Goal: Task Accomplishment & Management: Use online tool/utility

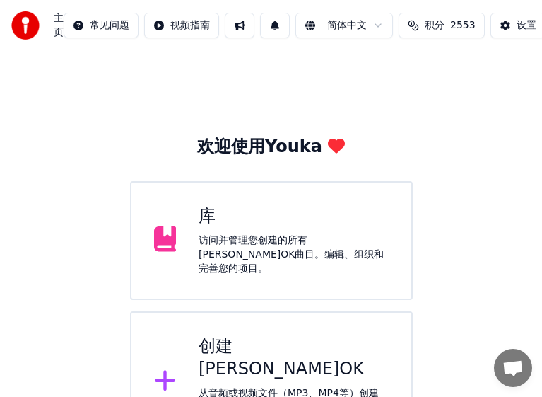
click at [240, 352] on div "创建[PERSON_NAME]OK 从音频或视频文件（MP3、MP4等）创建[PERSON_NAME]OK，或粘贴URL，立即生成带同步歌词的[PERSON_…" at bounding box center [294, 381] width 190 height 93
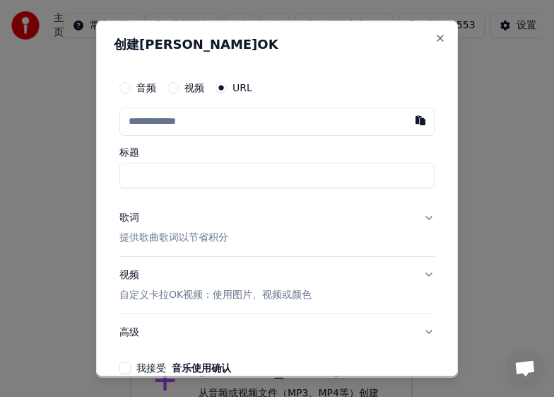
click at [228, 119] on input "text" at bounding box center [276, 121] width 315 height 28
click at [413, 121] on button "button" at bounding box center [421, 119] width 28 height 25
type input "**********"
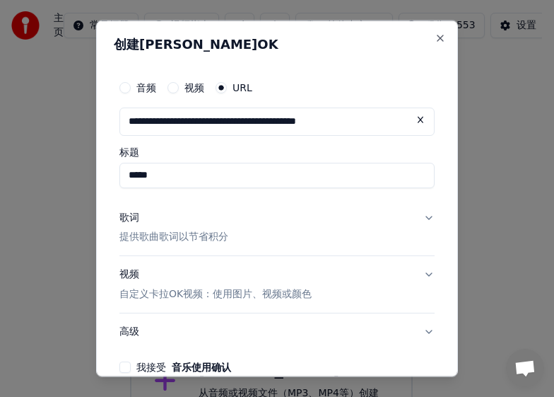
type input "*****"
click at [356, 175] on input "*****" at bounding box center [276, 174] width 315 height 25
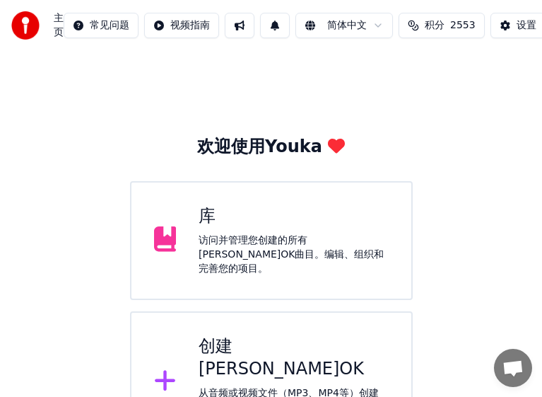
click at [295, 335] on div "创建[PERSON_NAME]OK" at bounding box center [294, 357] width 190 height 45
click at [288, 348] on div "创建[PERSON_NAME]OK" at bounding box center [294, 357] width 190 height 45
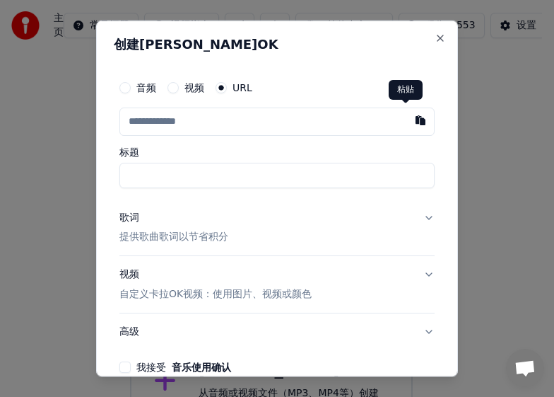
click at [408, 123] on button "button" at bounding box center [421, 119] width 28 height 25
type input "**********"
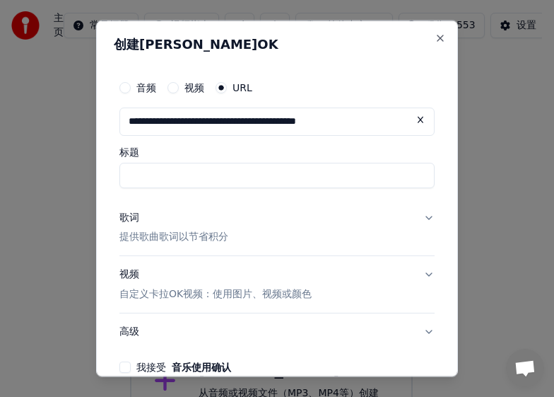
click at [321, 175] on input "标题" at bounding box center [276, 174] width 315 height 25
click at [201, 206] on button "歌词 提供歌曲歌词以节省积分" at bounding box center [276, 227] width 315 height 57
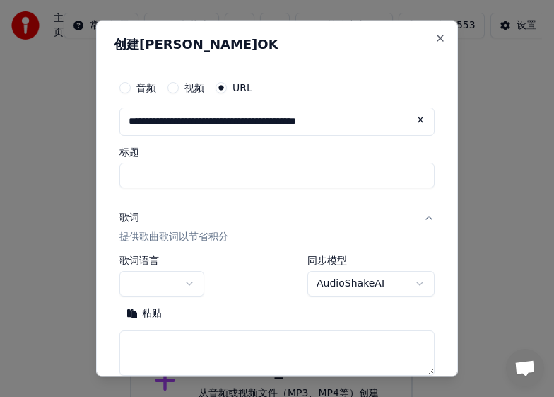
click at [337, 182] on input "标题" at bounding box center [276, 174] width 315 height 25
select select "**"
click at [185, 152] on label "标题" at bounding box center [276, 151] width 315 height 10
click at [185, 162] on input "标题" at bounding box center [276, 174] width 315 height 25
type input "*****"
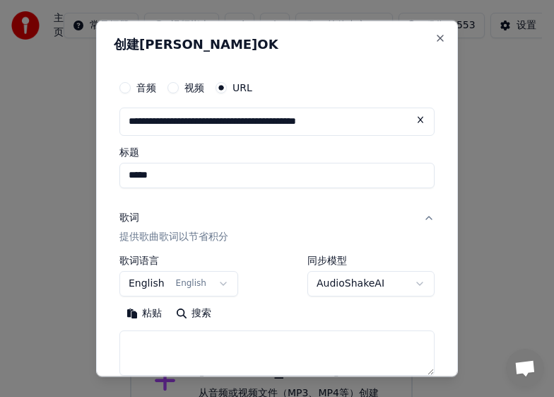
drag, startPoint x: 357, startPoint y: 123, endPoint x: 61, endPoint y: 151, distance: 297.5
click at [61, 151] on body "**********" at bounding box center [271, 288] width 542 height 577
click at [185, 125] on input "text" at bounding box center [276, 121] width 315 height 28
click at [435, 34] on button "Close" at bounding box center [440, 37] width 11 height 11
select select
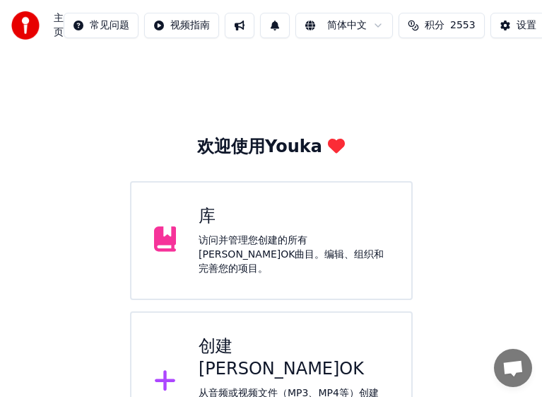
click at [264, 342] on div "创建[PERSON_NAME]OK" at bounding box center [294, 357] width 190 height 45
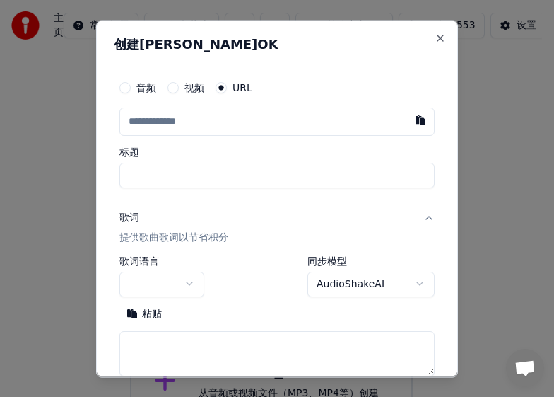
click at [251, 121] on input "text" at bounding box center [276, 121] width 315 height 28
click at [408, 124] on button "button" at bounding box center [421, 119] width 28 height 25
type input "**********"
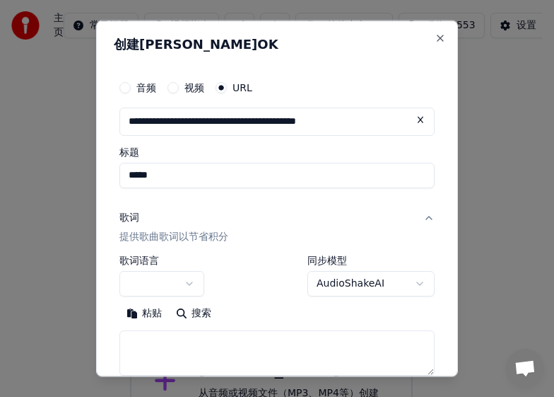
type input "*****"
click at [130, 216] on div "歌词" at bounding box center [129, 217] width 20 height 14
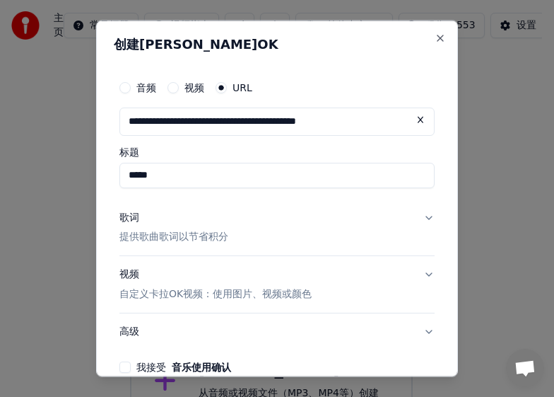
click at [130, 214] on div "歌词" at bounding box center [129, 217] width 20 height 14
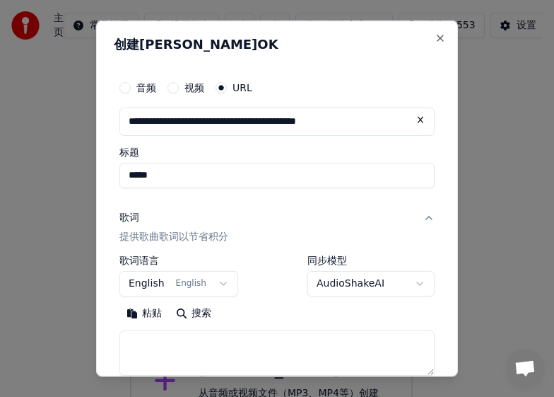
click at [211, 283] on body "**********" at bounding box center [271, 288] width 542 height 577
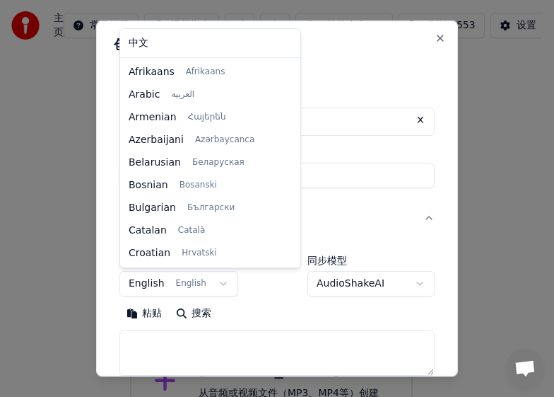
scroll to position [90, 0]
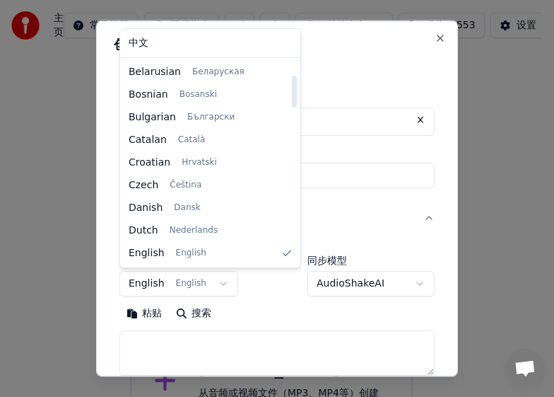
select select "**"
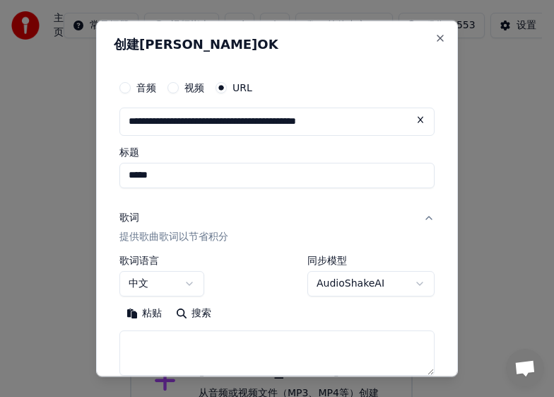
click at [200, 355] on textarea at bounding box center [276, 352] width 315 height 45
click at [133, 316] on button "粘贴" at bounding box center [143, 313] width 49 height 23
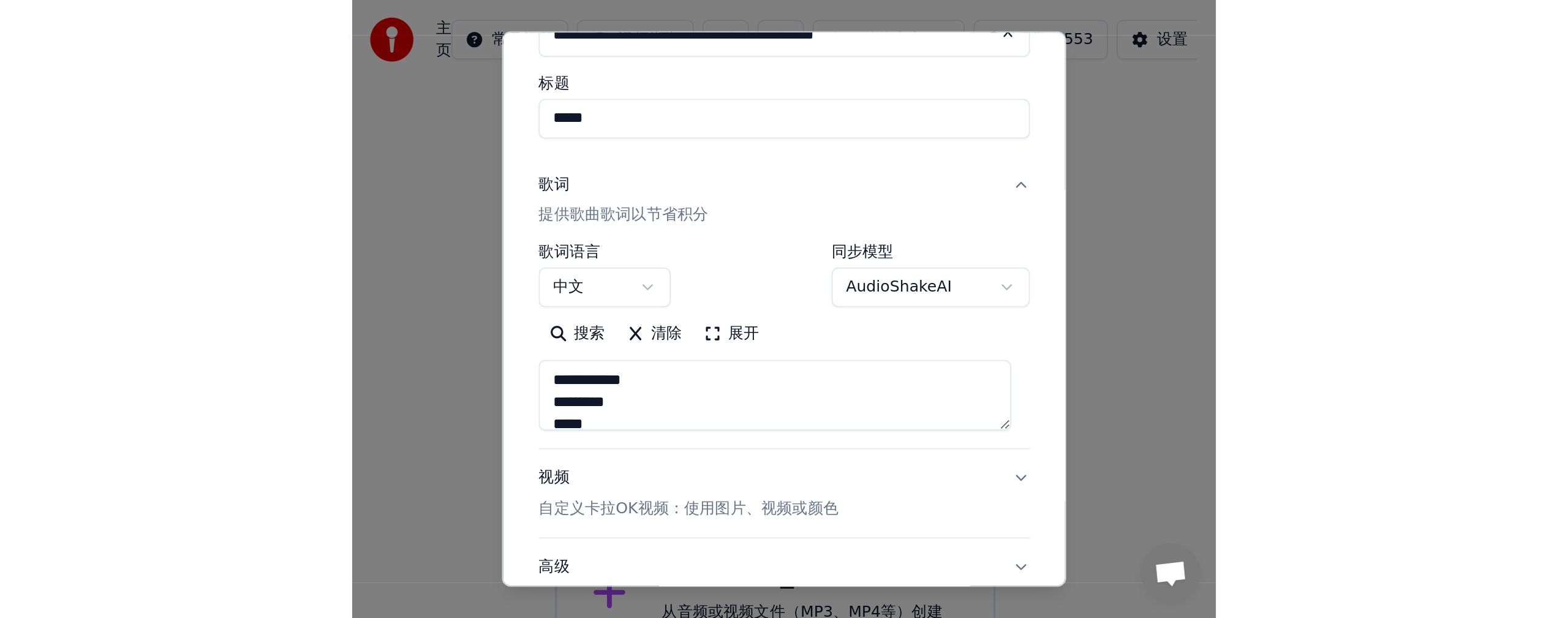
scroll to position [177, 0]
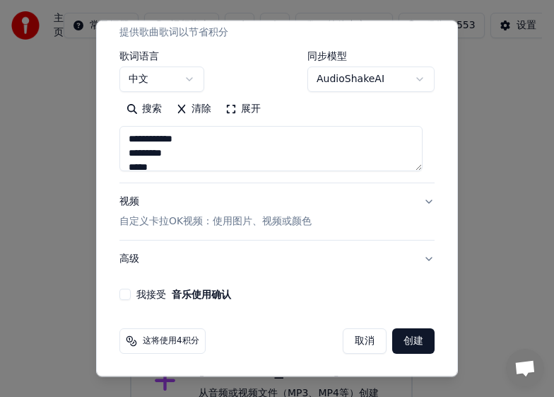
type textarea "**********"
click at [123, 291] on button "我接受 音乐使用确认" at bounding box center [124, 293] width 11 height 11
click at [402, 344] on button "创建" at bounding box center [413, 340] width 42 height 25
select select "**"
type textarea "**********"
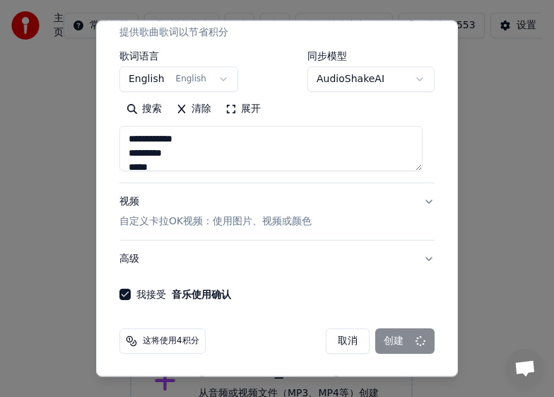
click at [402, 344] on div "取消 创建" at bounding box center [380, 340] width 109 height 25
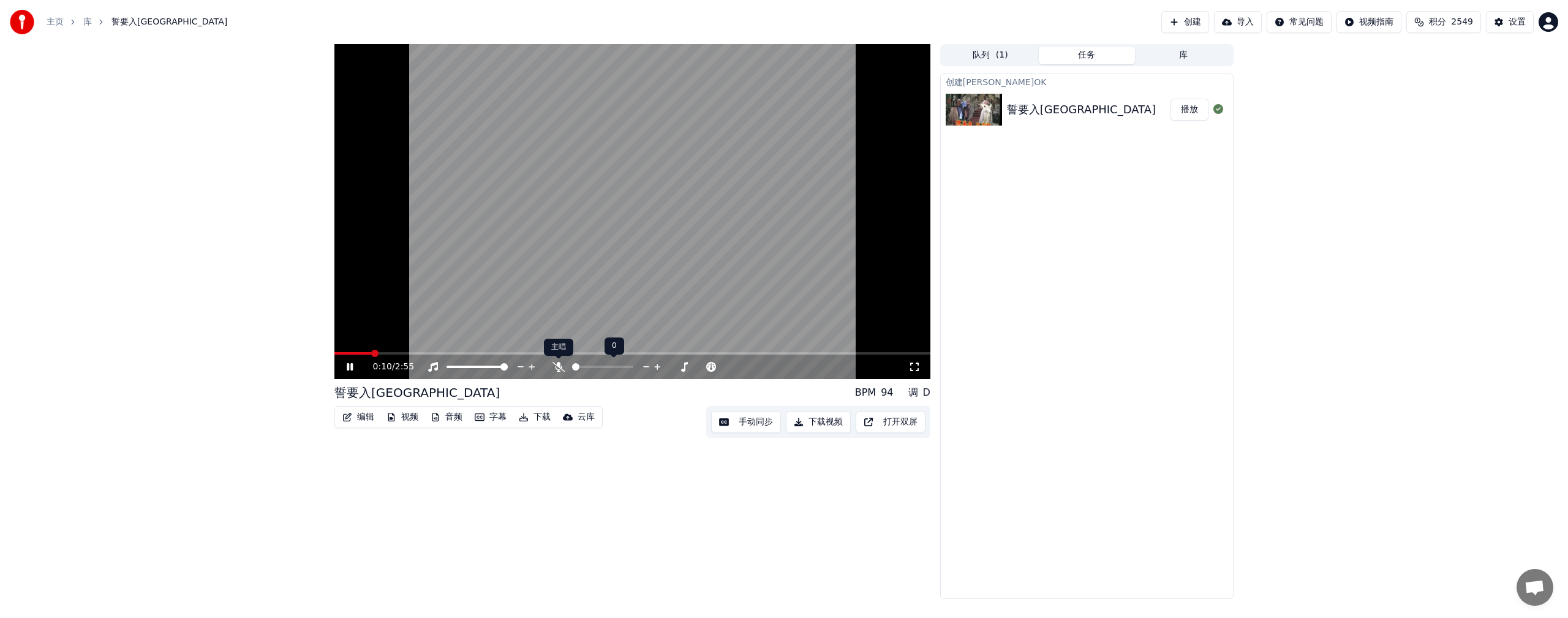
click at [480, 343] on icon at bounding box center [559, 367] width 12 height 10
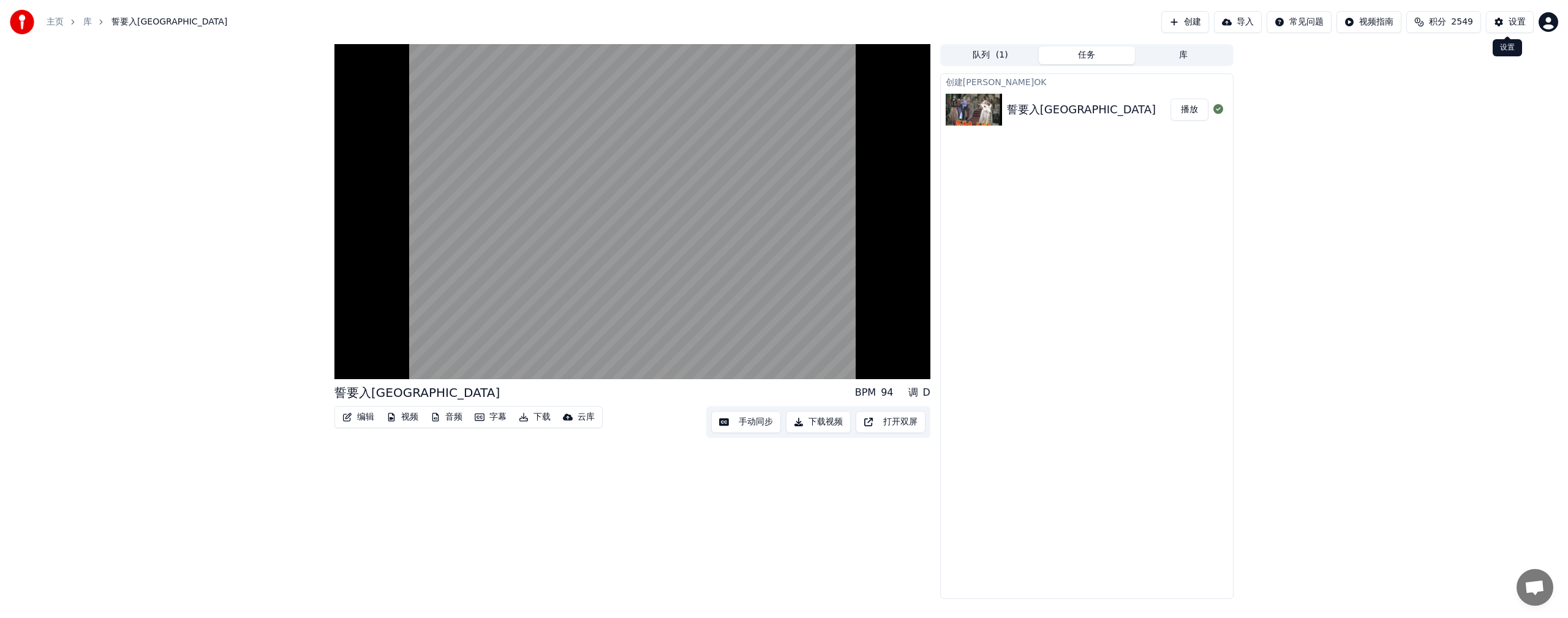
click at [480, 20] on div "设置" at bounding box center [1517, 22] width 17 height 12
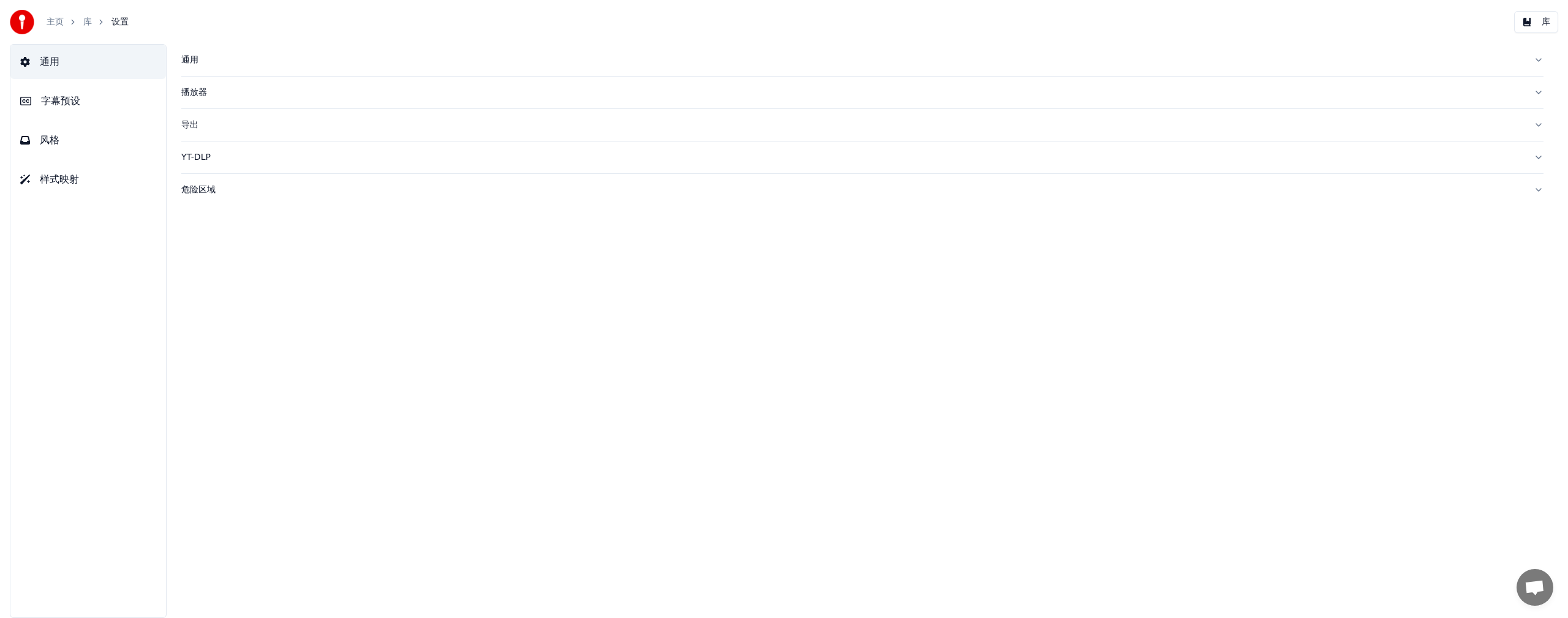
click at [67, 101] on span "字幕预设" at bounding box center [60, 101] width 39 height 15
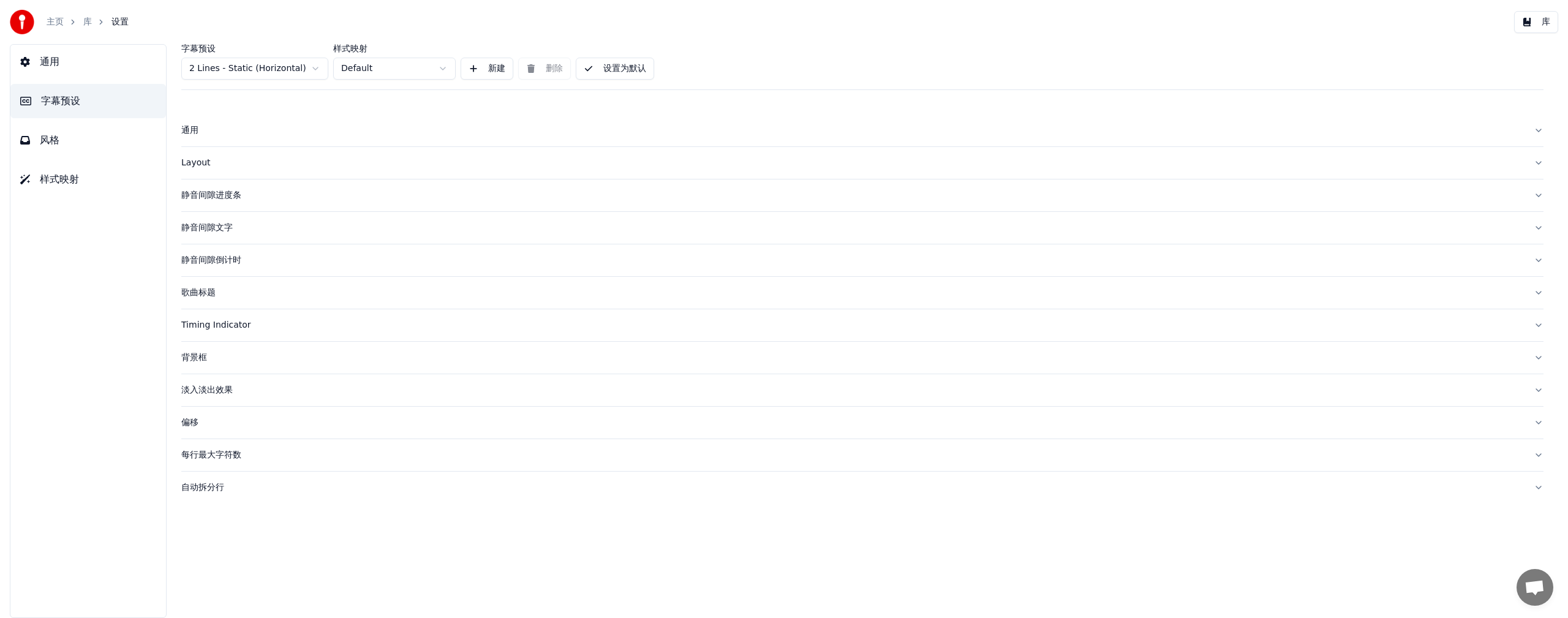
click at [57, 147] on button "风格" at bounding box center [88, 140] width 156 height 35
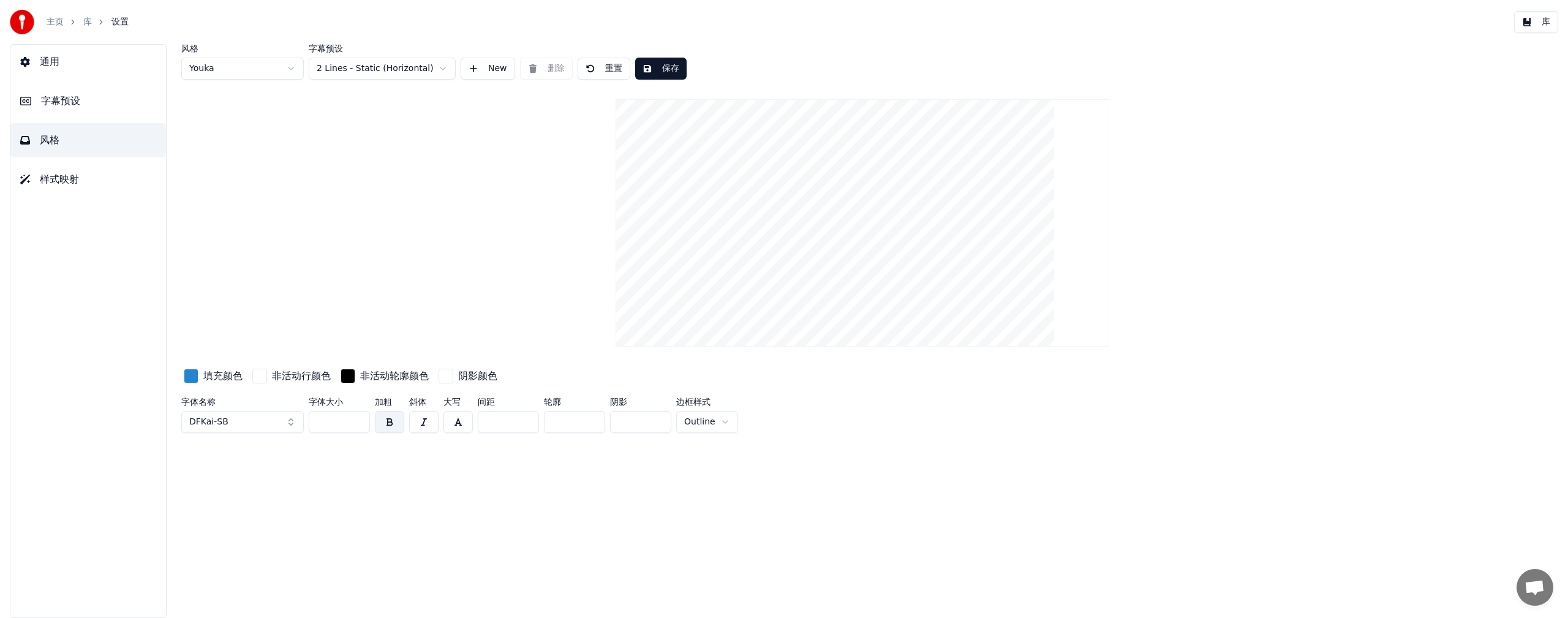
drag, startPoint x: 337, startPoint y: 422, endPoint x: 273, endPoint y: 441, distance: 66.8
click at [273, 343] on div "风格 Youka 字幕预设 2 Lines - Static (Horizontal) New 删除 重置 保存 填充颜色 非活动行颜色 非活动轮廓颜色 阴影…" at bounding box center [862, 331] width 1411 height 574
type input "***"
click at [480, 67] on button "保存" at bounding box center [660, 68] width 51 height 22
click at [480, 23] on button "库" at bounding box center [1536, 22] width 44 height 22
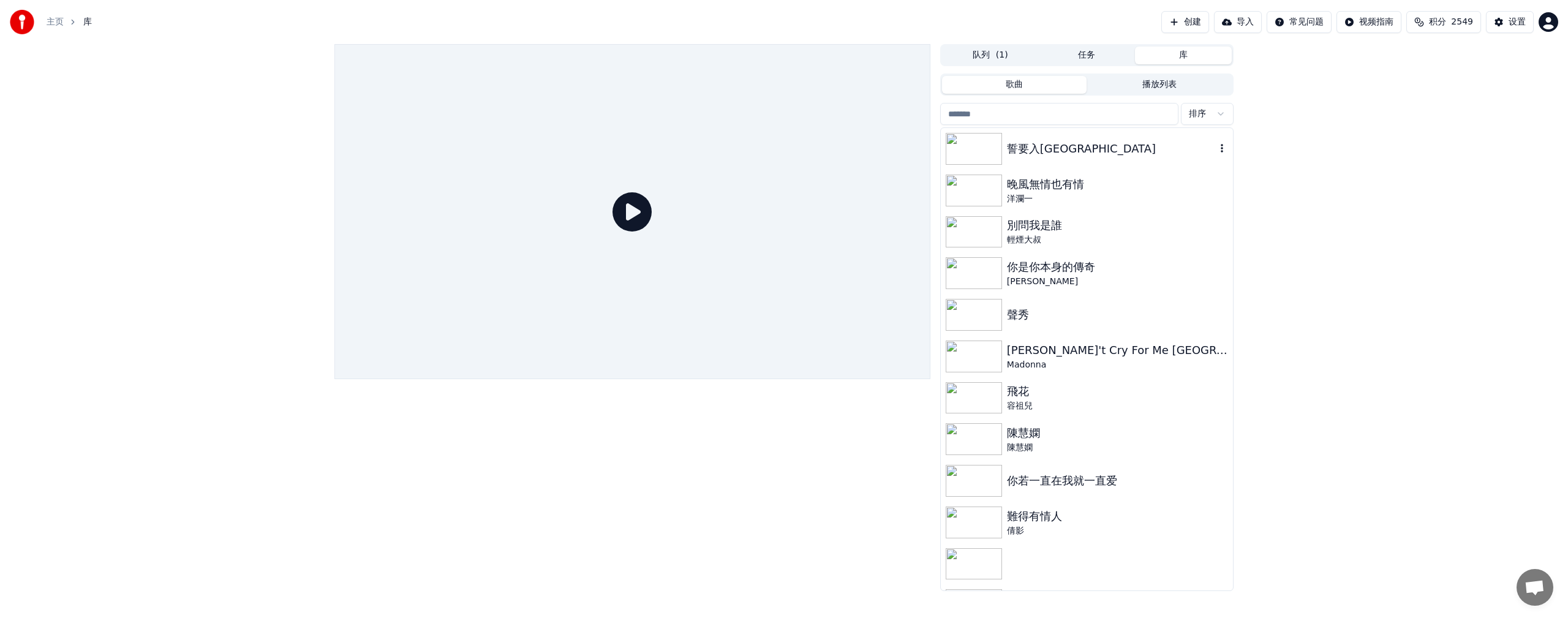
click at [480, 147] on img at bounding box center [974, 148] width 56 height 32
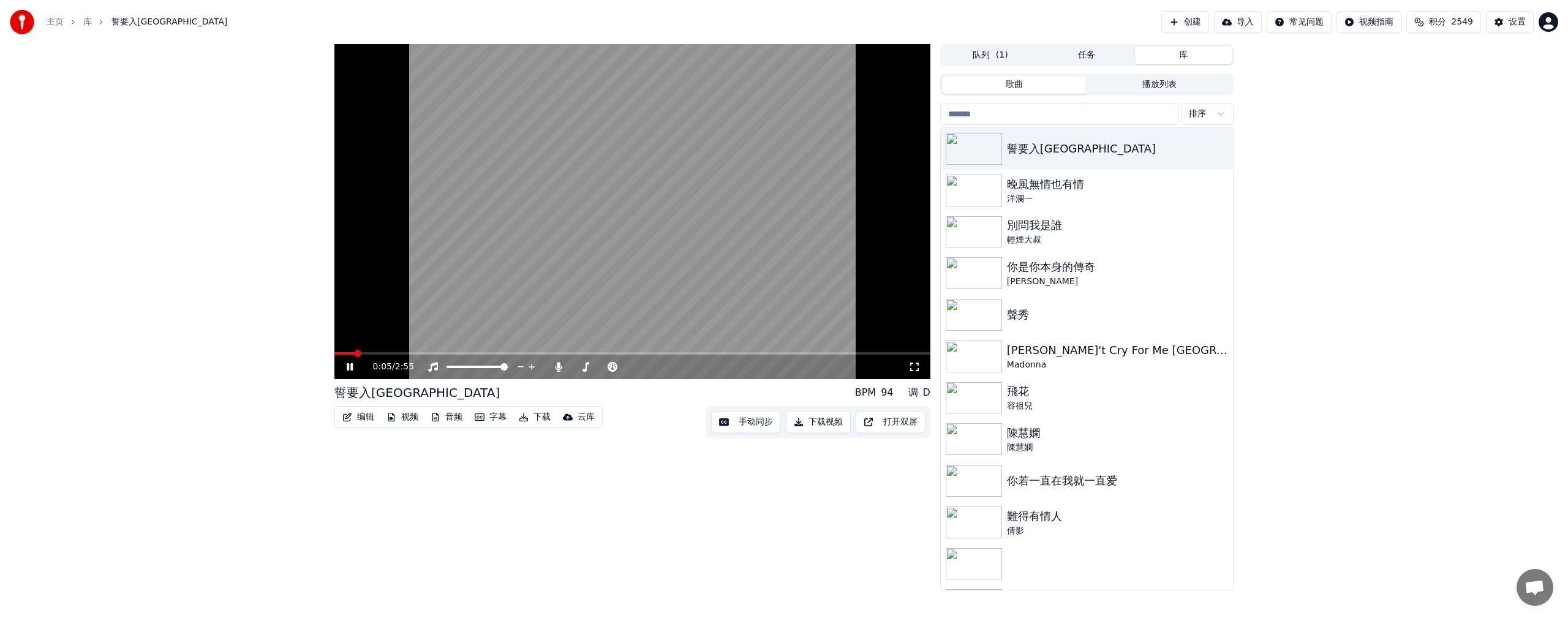
click at [388, 343] on span at bounding box center [632, 354] width 596 height 3
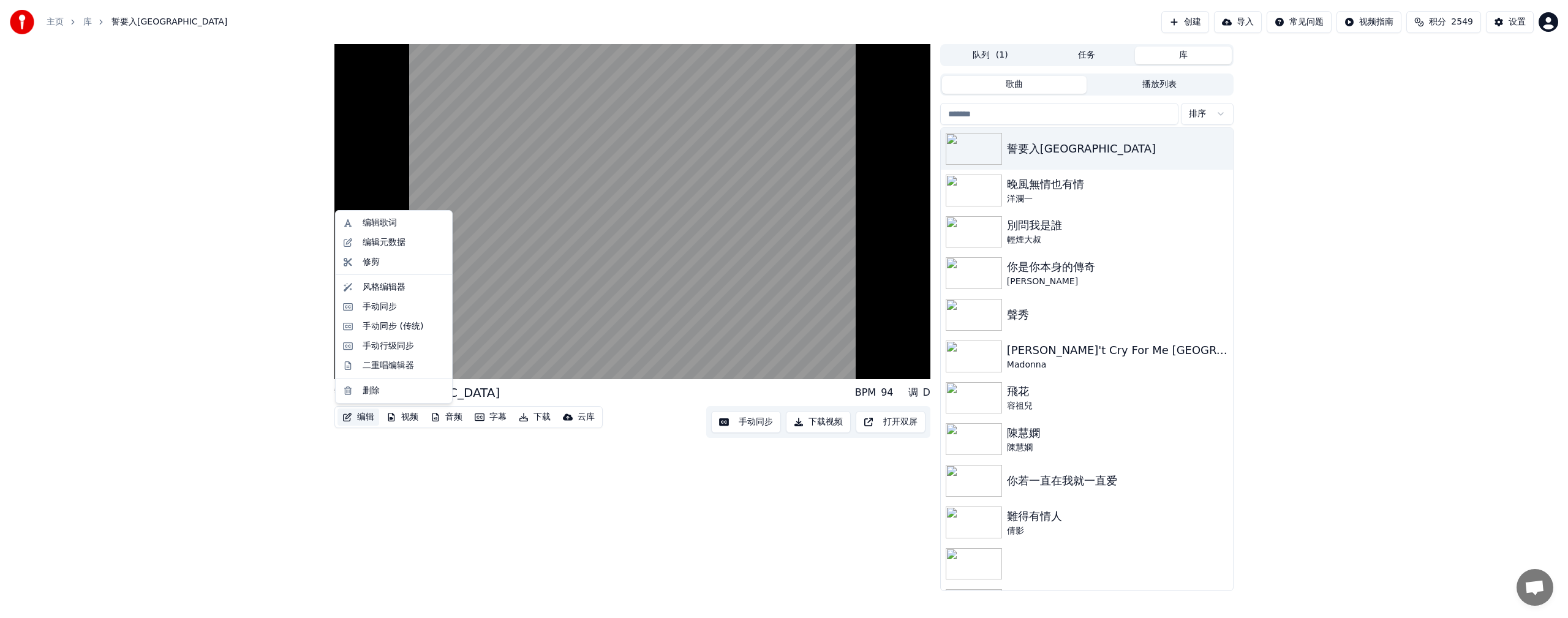
click at [366, 343] on button "编辑" at bounding box center [359, 418] width 42 height 17
click at [382, 343] on div "手动行级同步" at bounding box center [388, 346] width 51 height 12
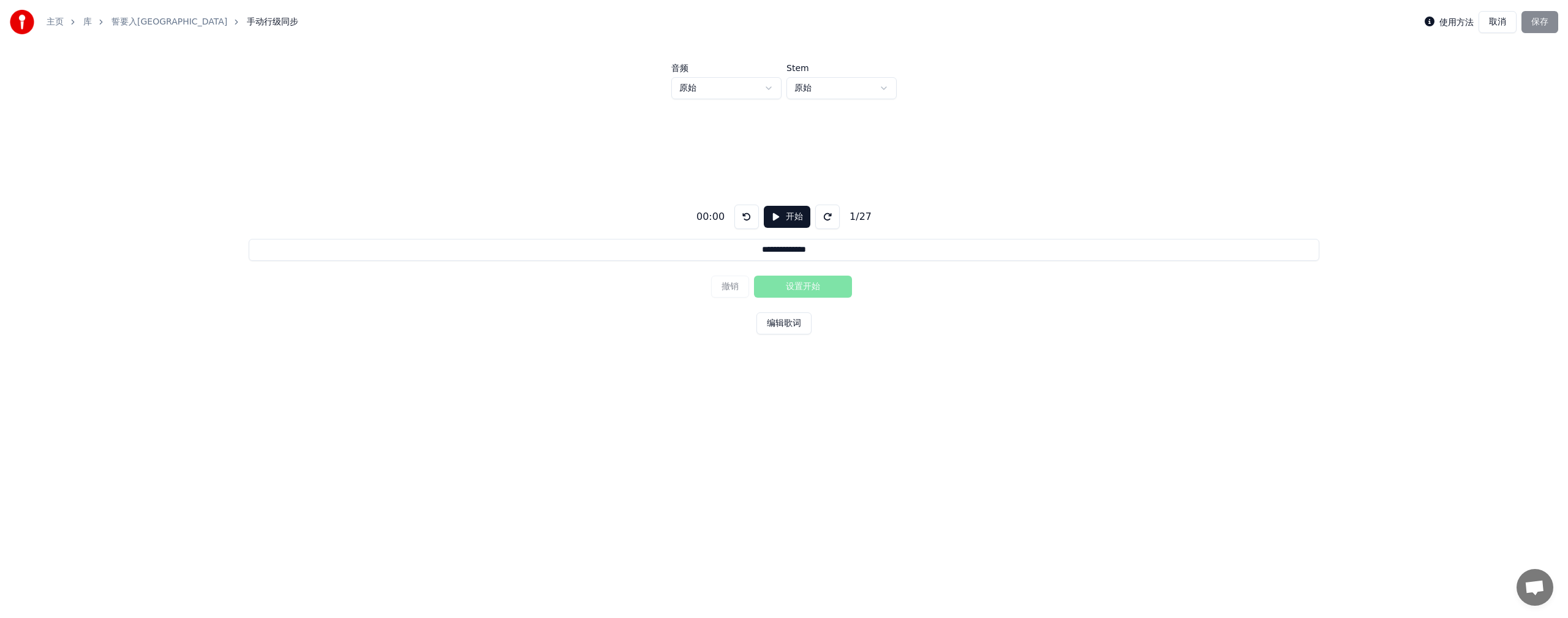
click at [480, 220] on button "开始" at bounding box center [787, 217] width 47 height 22
click at [480, 285] on button "设置开始" at bounding box center [802, 286] width 98 height 22
click at [480, 284] on button "设置结束" at bounding box center [802, 286] width 98 height 22
click at [480, 287] on button "设置开始" at bounding box center [802, 286] width 98 height 22
click at [480, 283] on button "设置结束" at bounding box center [802, 286] width 98 height 22
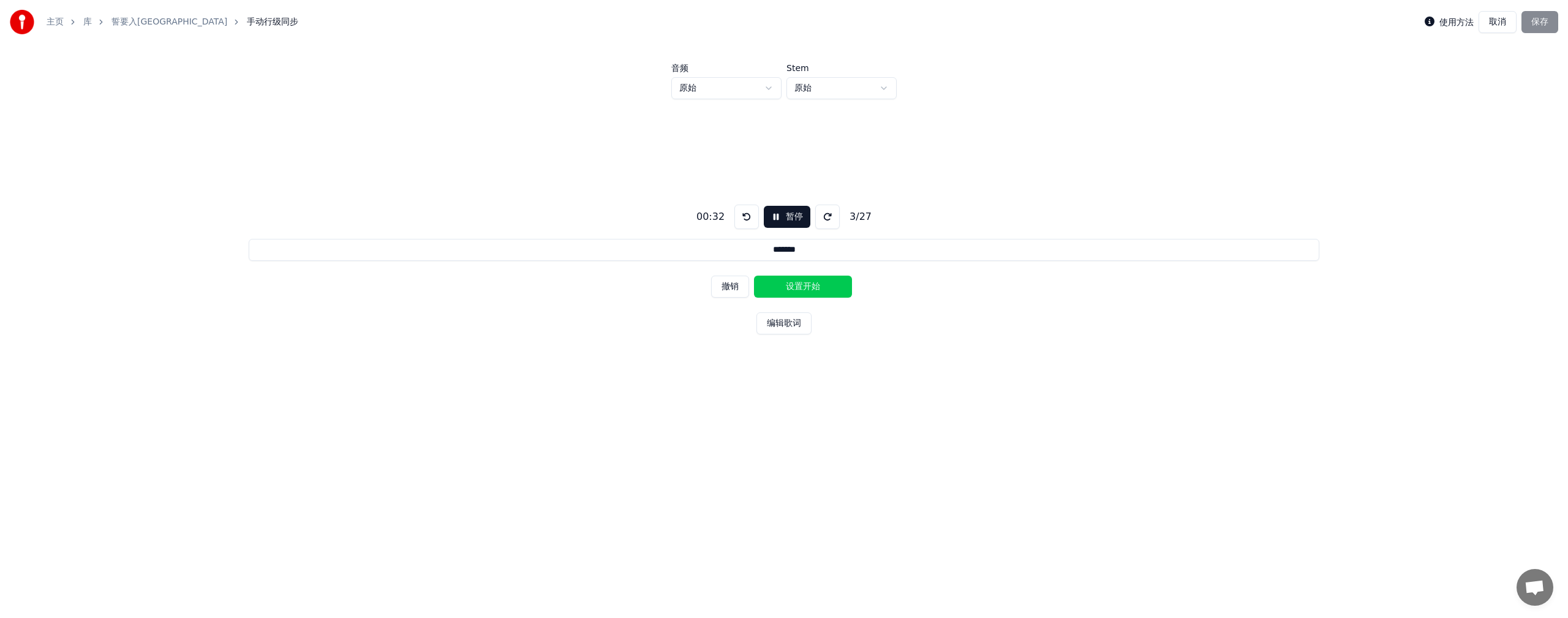
click at [480, 288] on button "设置开始" at bounding box center [802, 286] width 98 height 22
click at [480, 288] on button "设置结束" at bounding box center [802, 286] width 98 height 22
click at [480, 289] on button "设置开始" at bounding box center [802, 286] width 98 height 22
click at [480, 289] on button "设置结束" at bounding box center [802, 286] width 98 height 22
click at [480, 292] on button "设置开始" at bounding box center [802, 286] width 98 height 22
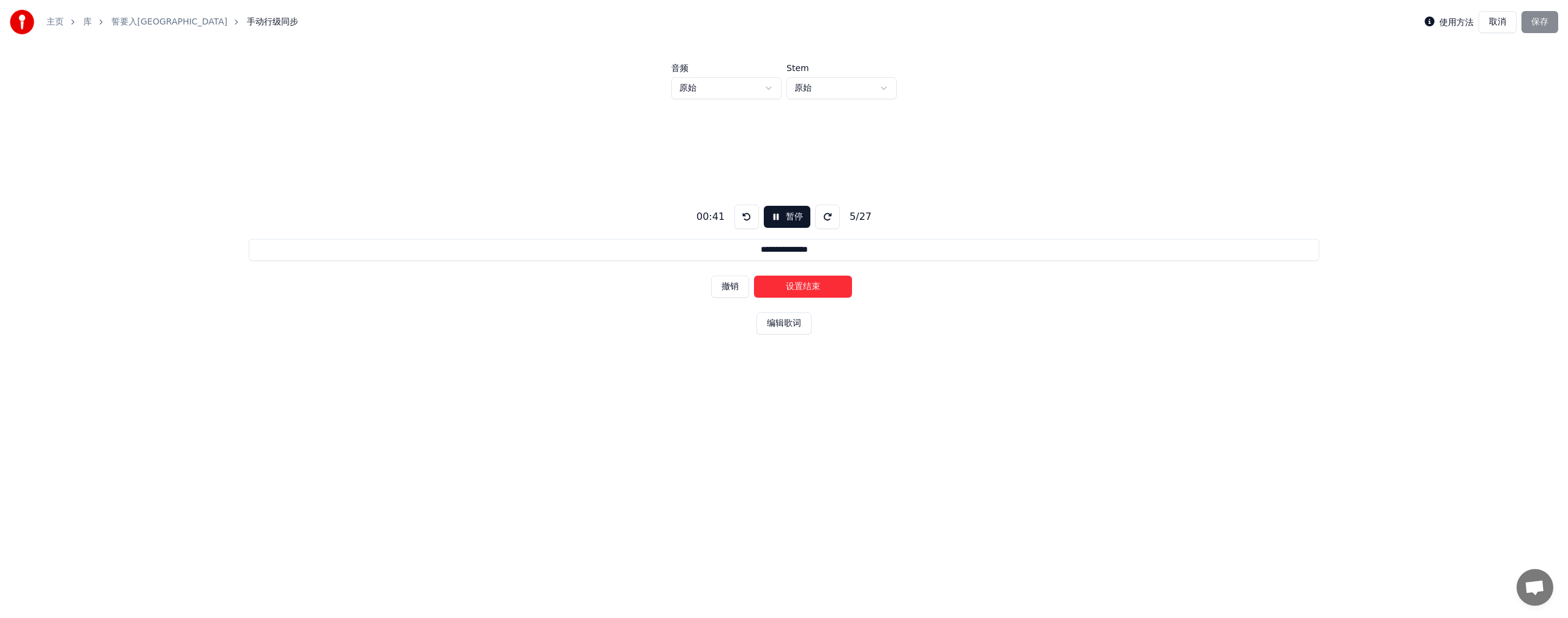
click at [480, 287] on button "设置结束" at bounding box center [802, 286] width 98 height 22
click at [480, 289] on button "设置开始" at bounding box center [802, 286] width 98 height 22
click at [480, 287] on button "设置结束" at bounding box center [802, 286] width 98 height 22
click at [480, 289] on button "设置开始" at bounding box center [802, 286] width 98 height 22
click at [480, 282] on button "设置结束" at bounding box center [802, 286] width 98 height 22
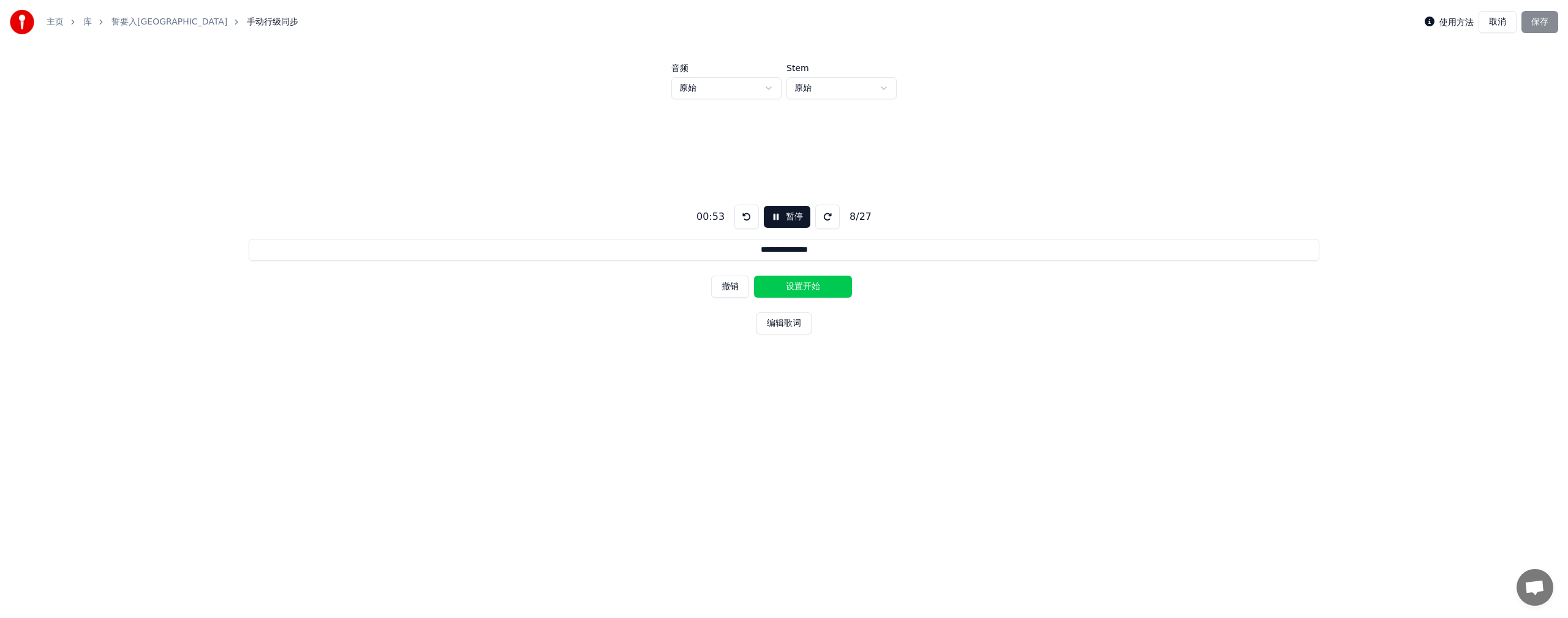
click at [480, 289] on button "设置开始" at bounding box center [802, 286] width 98 height 22
click at [480, 278] on button "设置结束" at bounding box center [802, 286] width 98 height 22
click at [480, 283] on button "设置开始" at bounding box center [802, 286] width 98 height 22
click at [480, 278] on button "设置结束" at bounding box center [802, 286] width 98 height 22
click at [480, 283] on button "设置开始" at bounding box center [802, 286] width 98 height 22
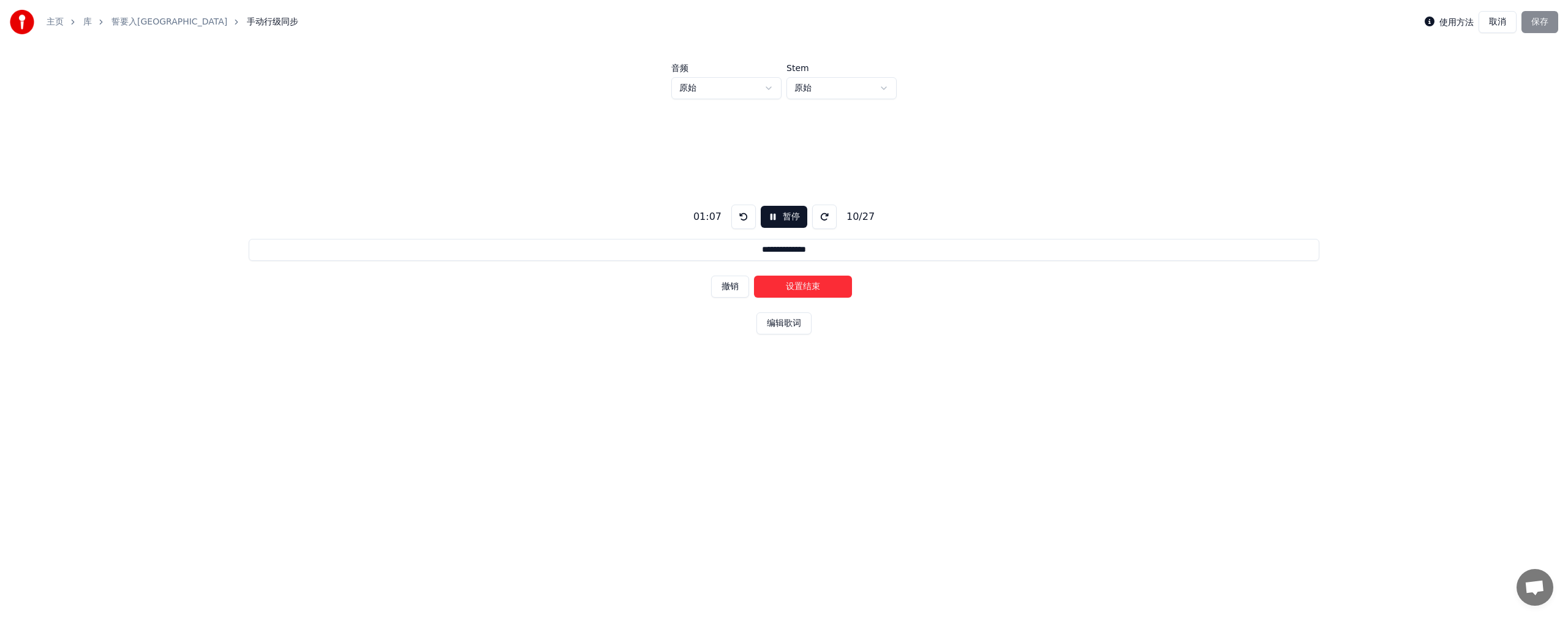
click at [480, 282] on button "设置结束" at bounding box center [802, 286] width 98 height 22
click at [480, 283] on button "设置开始" at bounding box center [802, 286] width 98 height 22
click at [480, 279] on button "设置结束" at bounding box center [802, 286] width 98 height 22
click at [480, 281] on button "设置开始" at bounding box center [802, 286] width 98 height 22
click at [480, 279] on button "设置结束" at bounding box center [802, 286] width 98 height 22
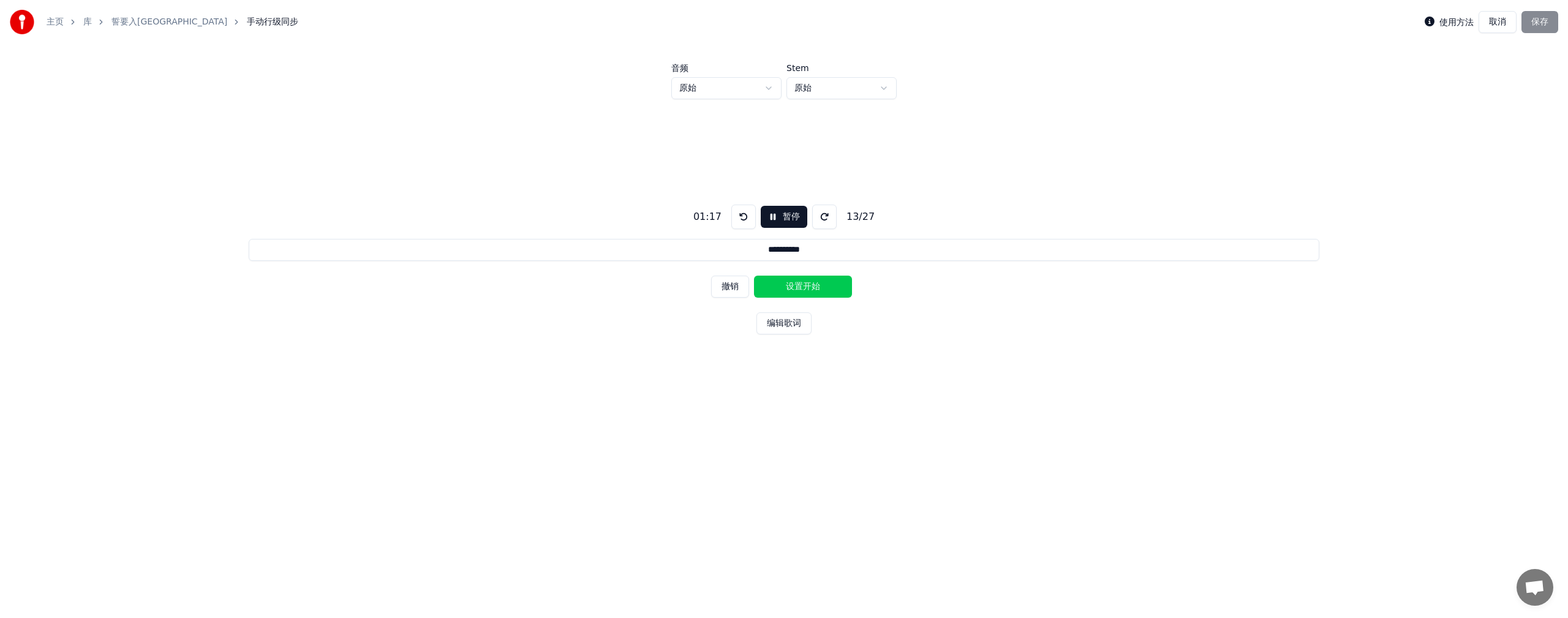
click at [480, 283] on button "设置开始" at bounding box center [802, 286] width 98 height 22
click at [480, 280] on button "设置结束" at bounding box center [802, 286] width 98 height 22
click at [480, 283] on button "设置开始" at bounding box center [802, 286] width 98 height 22
click at [480, 285] on button "设置结束" at bounding box center [802, 286] width 98 height 22
click at [480, 283] on button "设置开始" at bounding box center [802, 286] width 98 height 22
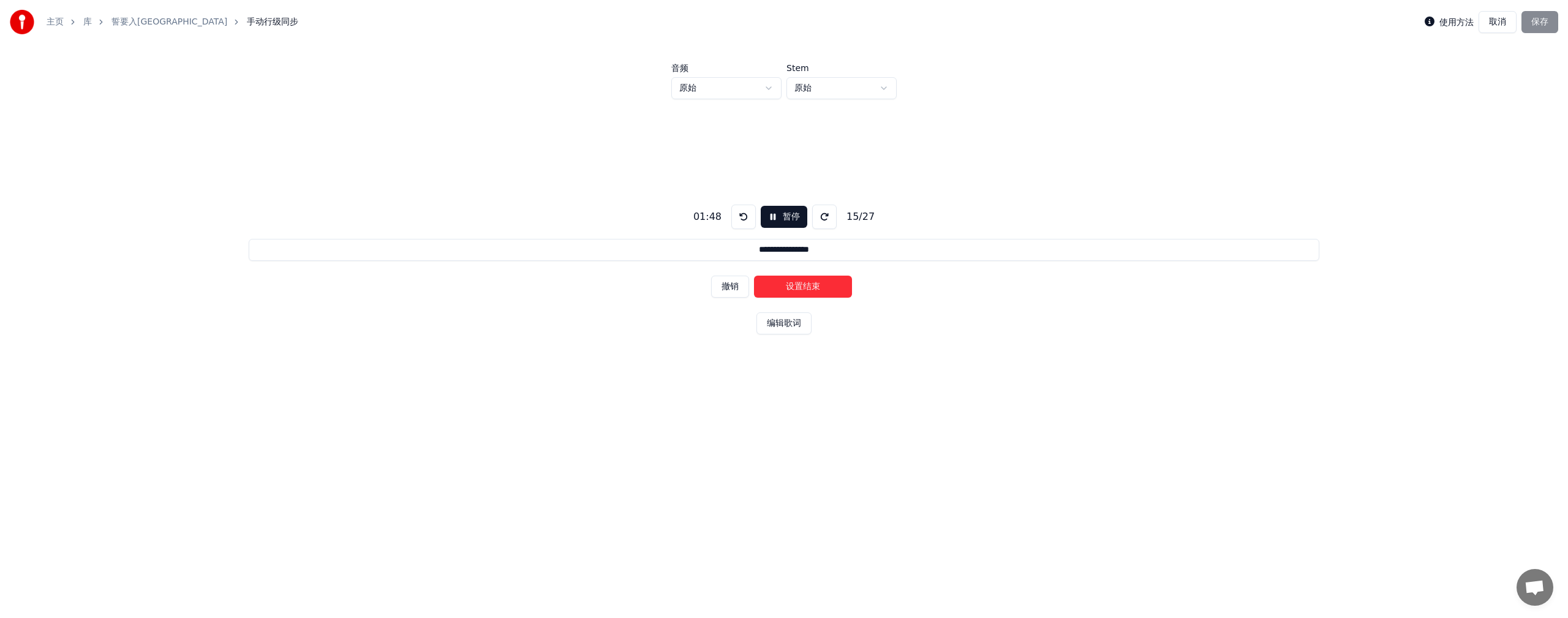
click at [480, 280] on button "设置结束" at bounding box center [802, 286] width 98 height 22
click at [480, 283] on button "设置开始" at bounding box center [802, 286] width 98 height 22
click at [480, 282] on button "设置结束" at bounding box center [802, 286] width 98 height 22
click at [480, 282] on button "设置开始" at bounding box center [802, 286] width 98 height 22
click at [480, 282] on button "设置结束" at bounding box center [802, 286] width 98 height 22
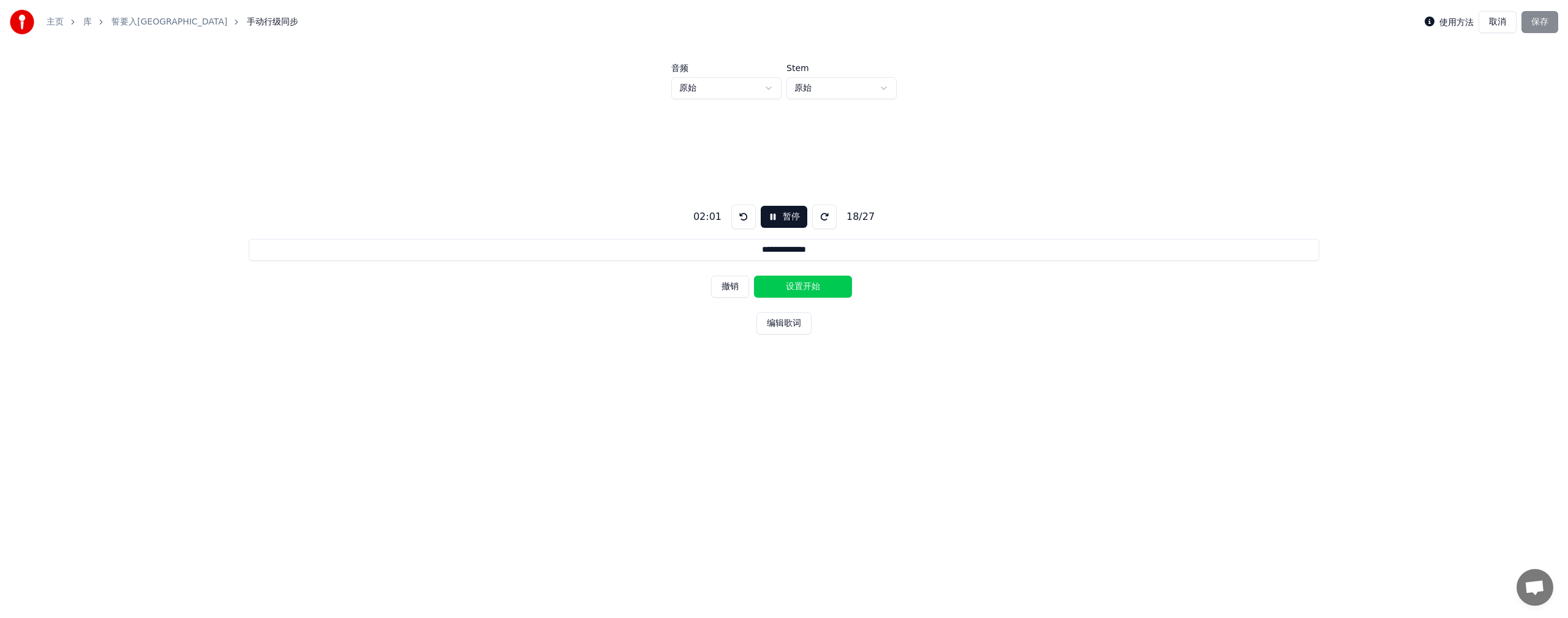
click at [480, 283] on button "设置开始" at bounding box center [802, 286] width 98 height 22
click at [480, 279] on button "设置结束" at bounding box center [802, 286] width 98 height 22
click at [480, 283] on button "设置开始" at bounding box center [802, 286] width 98 height 22
click at [480, 283] on button "设置结束" at bounding box center [802, 286] width 98 height 22
click at [480, 283] on button "设置开始" at bounding box center [802, 286] width 98 height 22
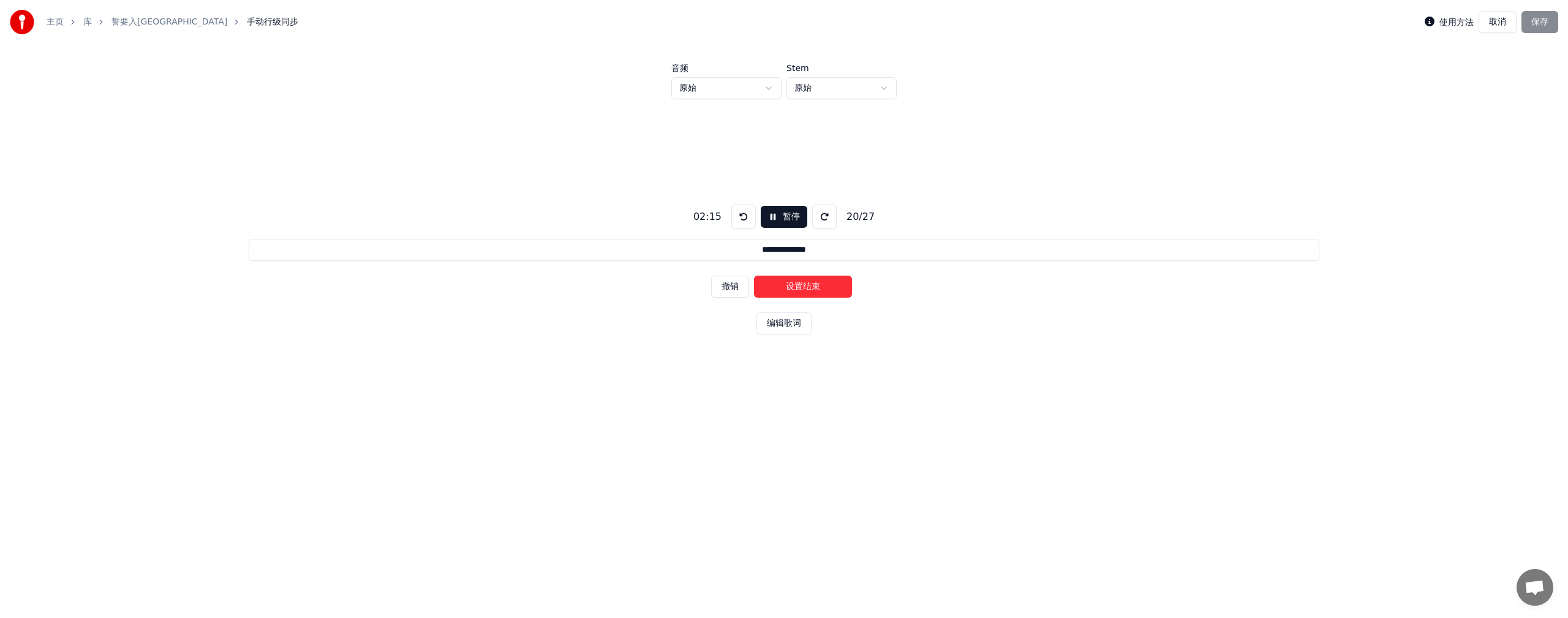
click at [480, 283] on button "设置结束" at bounding box center [802, 286] width 98 height 22
click at [480, 283] on button "设置开始" at bounding box center [802, 286] width 98 height 22
click at [480, 283] on button "设置结束" at bounding box center [802, 286] width 98 height 22
click at [480, 283] on button "设置开始" at bounding box center [802, 286] width 98 height 22
click at [480, 283] on button "设置结束" at bounding box center [802, 286] width 98 height 22
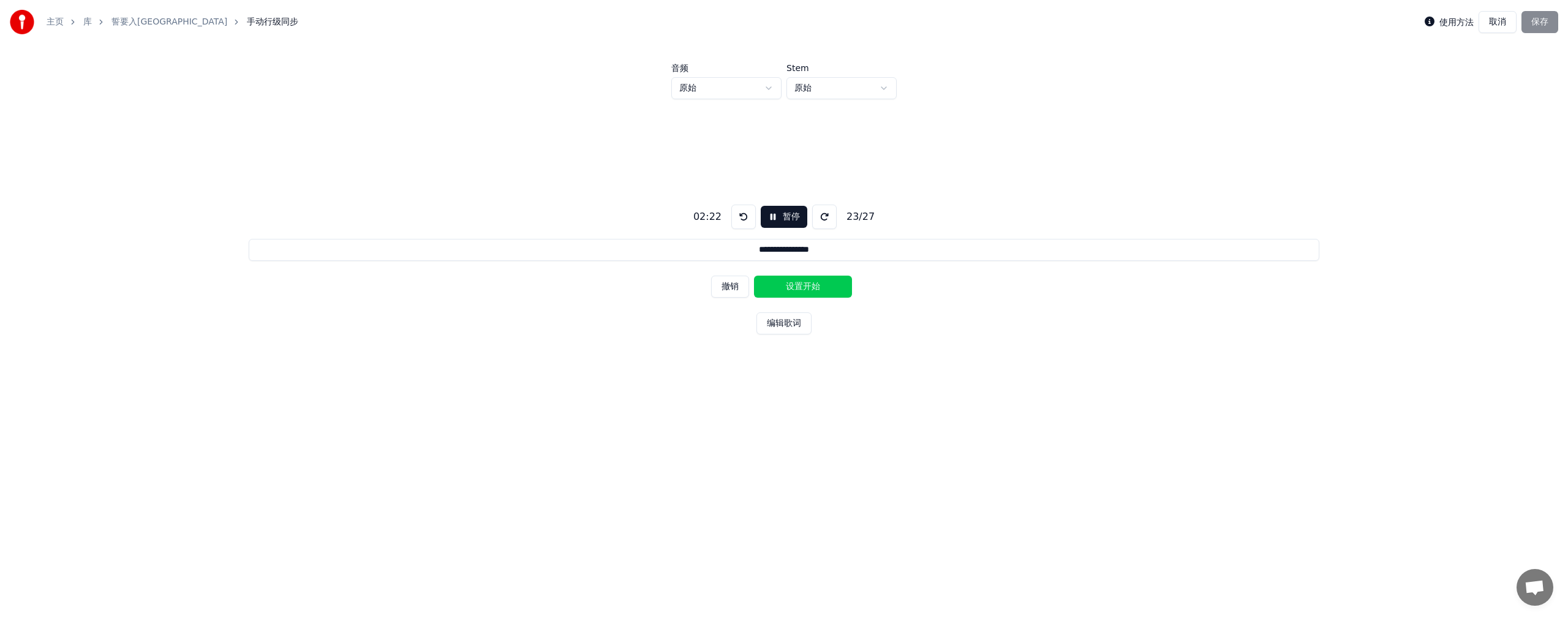
click at [480, 283] on button "设置开始" at bounding box center [802, 286] width 98 height 22
click at [480, 283] on button "设置结束" at bounding box center [802, 286] width 98 height 22
click at [480, 283] on button "设置开始" at bounding box center [802, 286] width 98 height 22
click at [480, 283] on button "设置结束" at bounding box center [802, 286] width 98 height 22
click at [480, 283] on button "设置开始" at bounding box center [802, 286] width 98 height 22
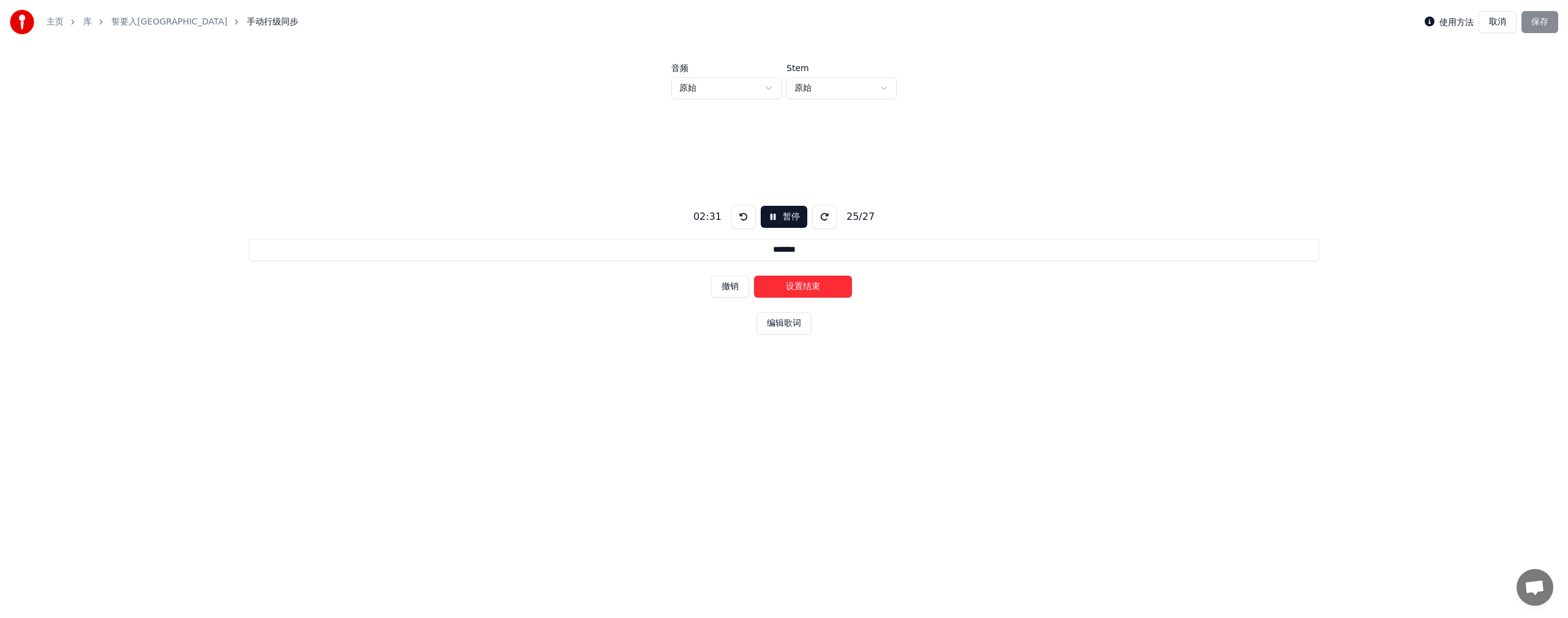
click at [480, 283] on button "设置结束" at bounding box center [802, 286] width 98 height 22
click at [480, 283] on button "设置开始" at bounding box center [802, 286] width 98 height 22
click at [480, 282] on button "设置结束" at bounding box center [802, 286] width 98 height 22
type input "**********"
click at [480, 282] on button "设置开始" at bounding box center [802, 286] width 98 height 22
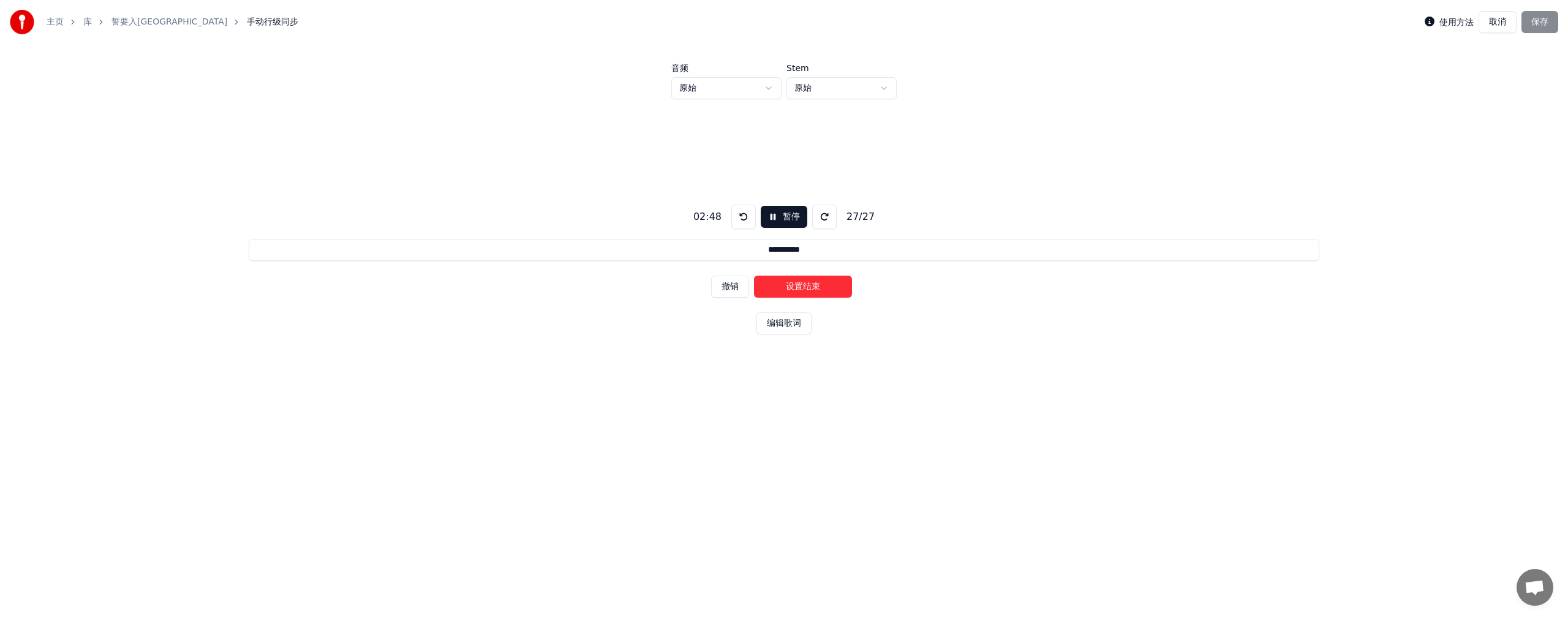
click at [480, 282] on button "设置结束" at bounding box center [802, 286] width 98 height 22
click at [480, 26] on button "保存" at bounding box center [1539, 22] width 36 height 22
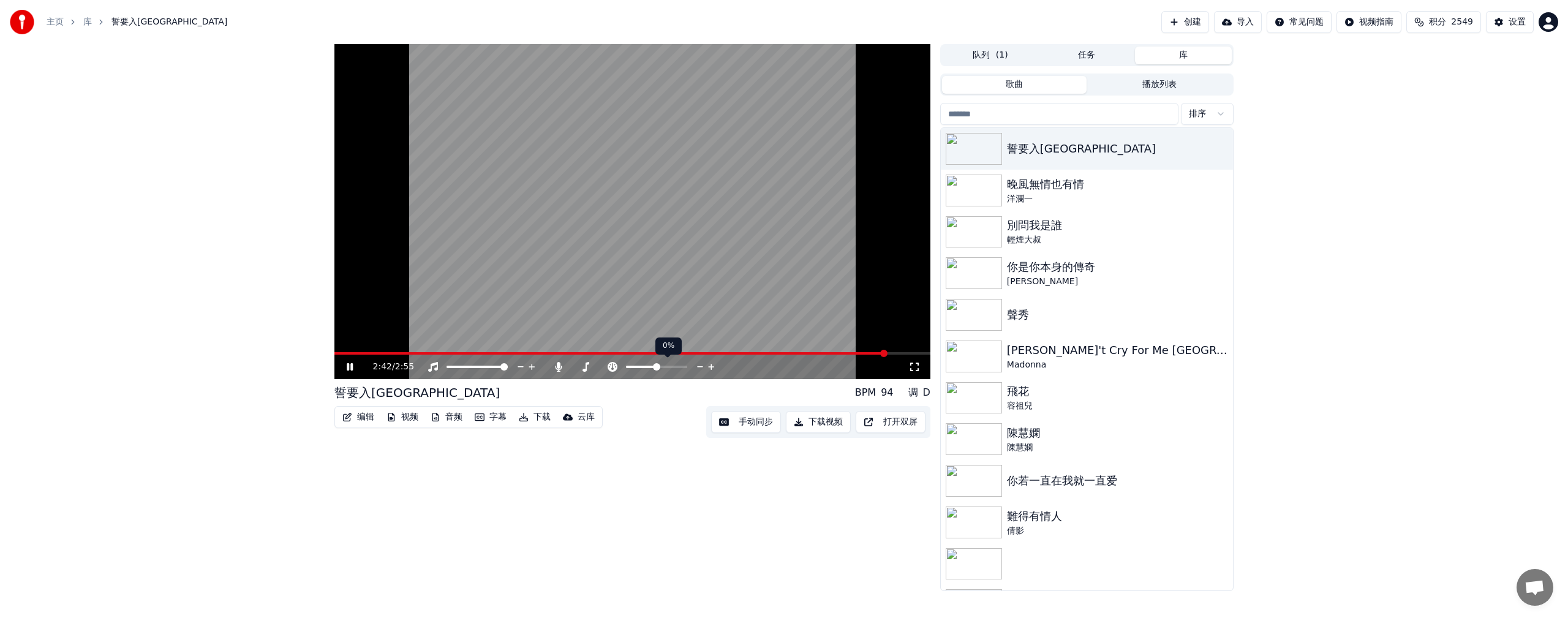
click at [480, 343] on icon at bounding box center [700, 367] width 11 height 12
click at [480, 343] on icon at bounding box center [710, 367] width 6 height 6
click at [480, 343] on icon at bounding box center [673, 367] width 11 height 12
click at [480, 343] on video at bounding box center [632, 211] width 596 height 335
click at [480, 343] on span at bounding box center [632, 354] width 594 height 3
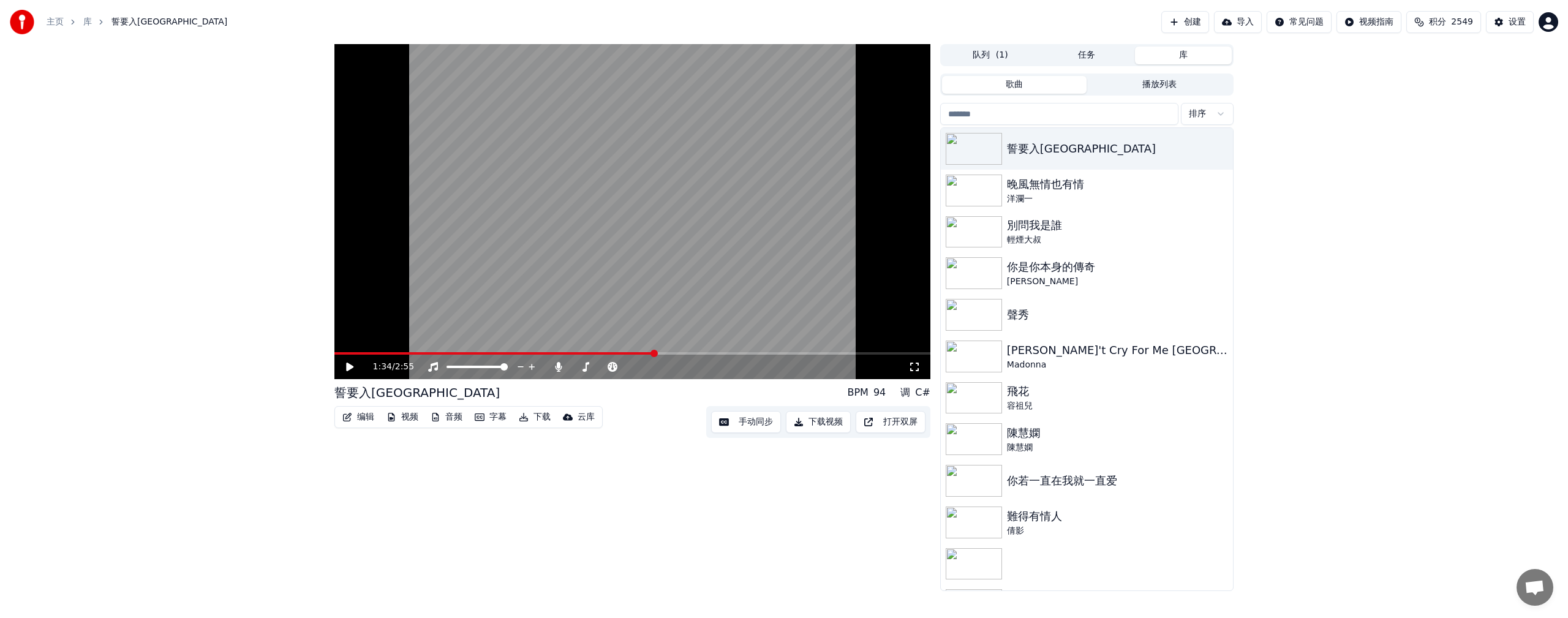
click at [347, 343] on icon at bounding box center [349, 368] width 7 height 9
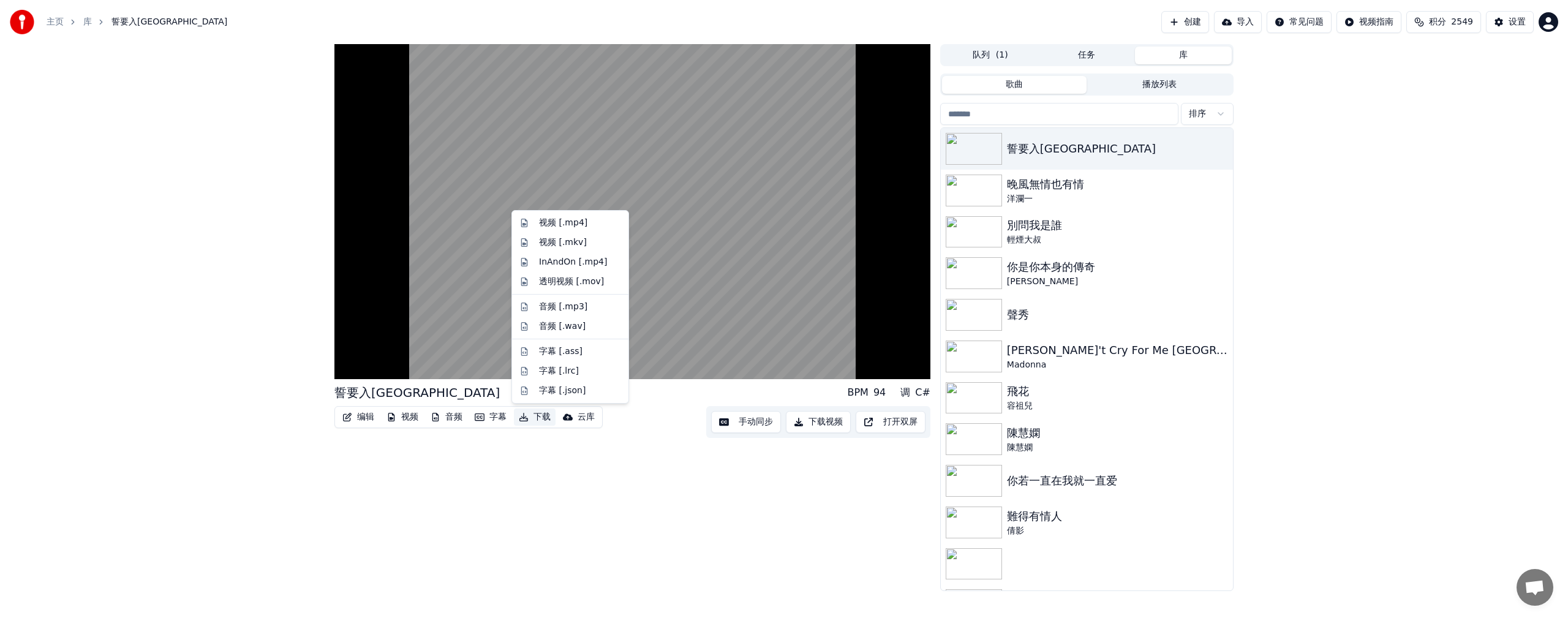
click at [480, 343] on button "下载" at bounding box center [535, 418] width 42 height 17
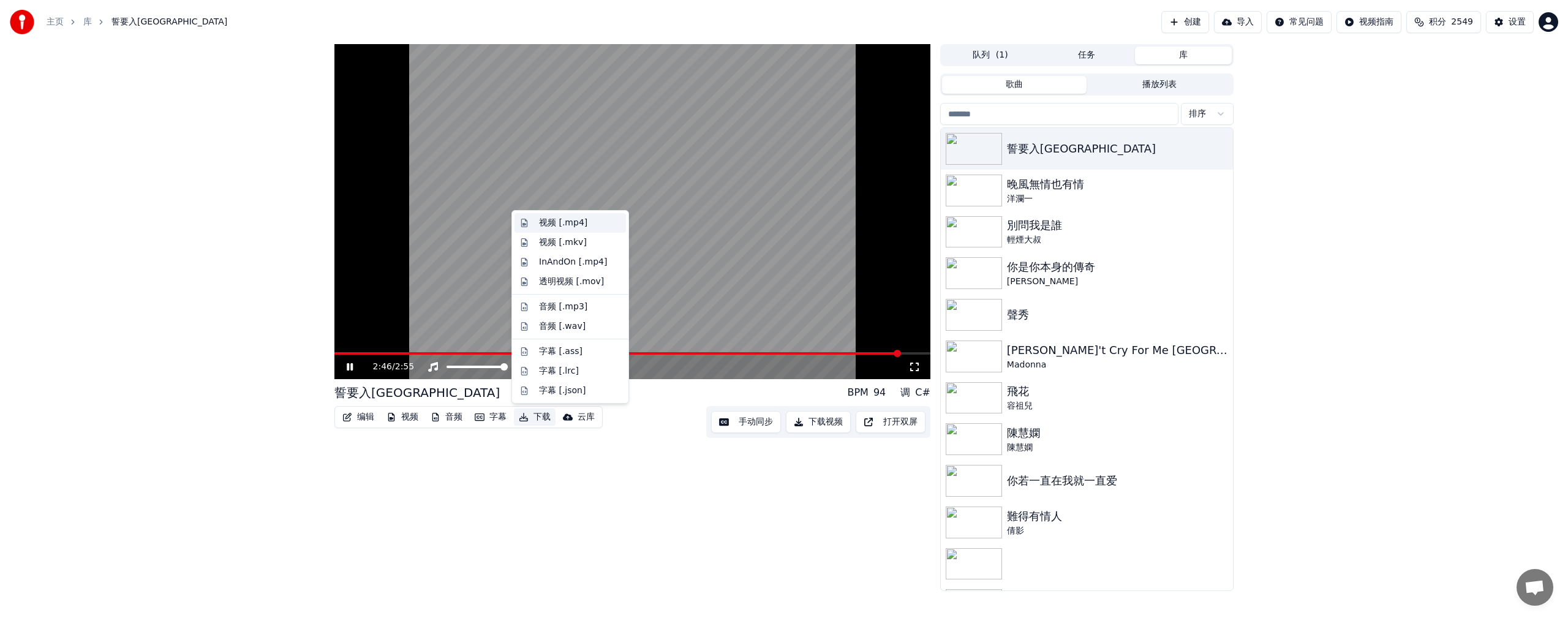
click at [480, 223] on div "视频 [.mp4]" at bounding box center [563, 223] width 49 height 12
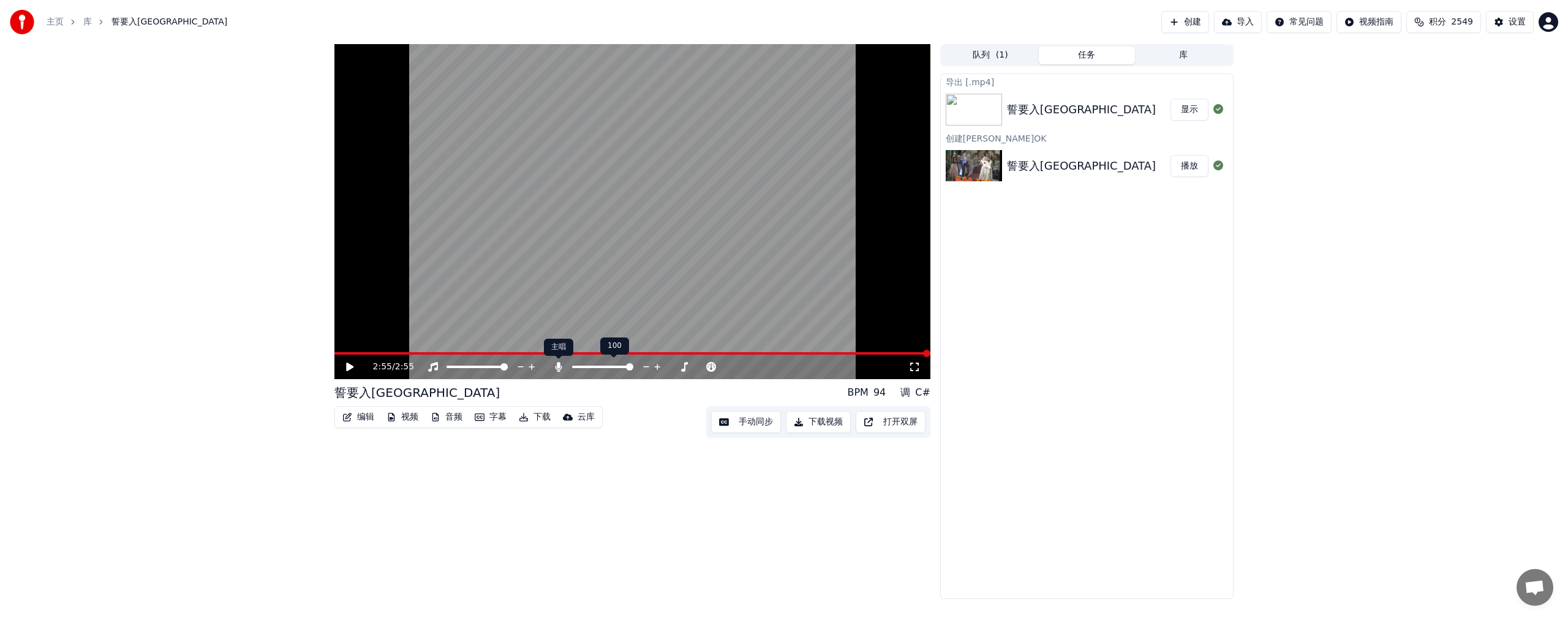
click at [480, 343] on icon at bounding box center [559, 367] width 7 height 10
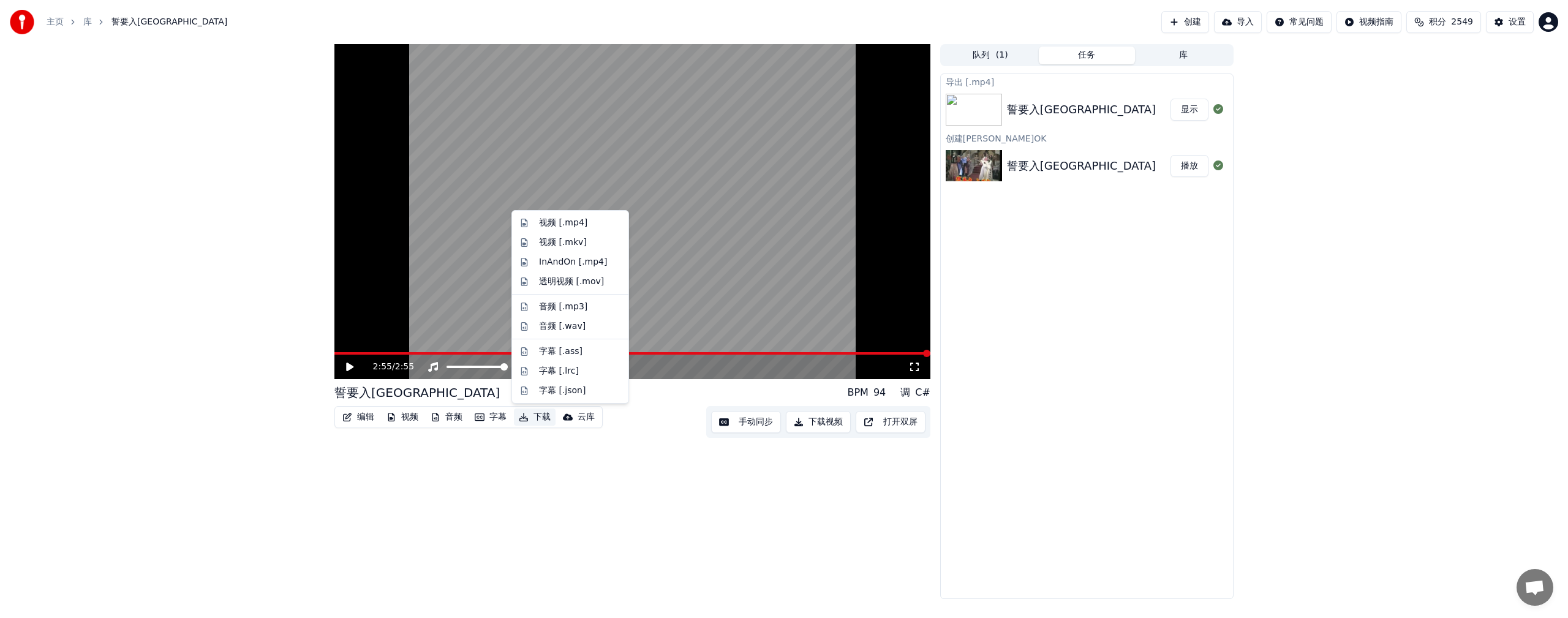
click at [480, 343] on button "下载" at bounding box center [535, 418] width 42 height 17
click at [480, 221] on div "视频 [.mp4]" at bounding box center [563, 223] width 49 height 12
